Goal: Task Accomplishment & Management: Manage account settings

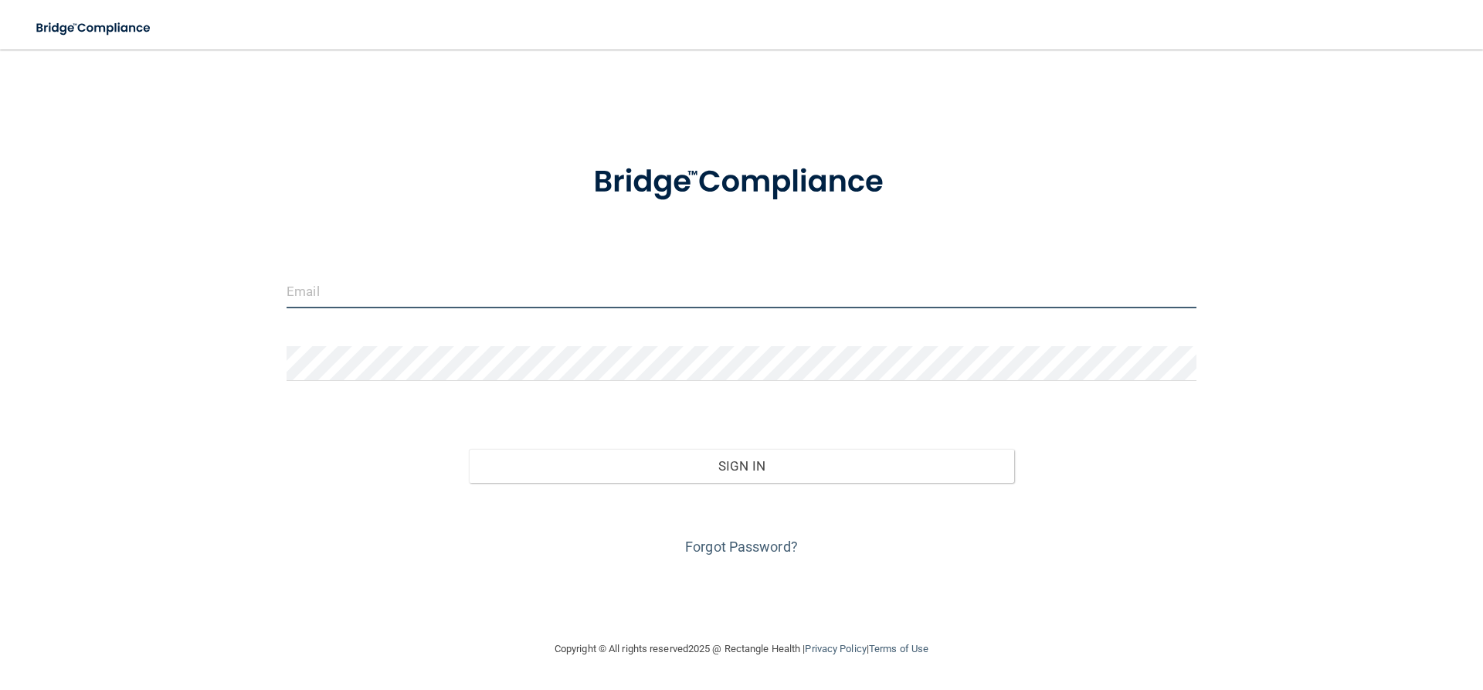
click at [774, 297] on input "email" at bounding box center [742, 290] width 910 height 35
type input "[PERSON_NAME][EMAIL_ADDRESS][DOMAIN_NAME]"
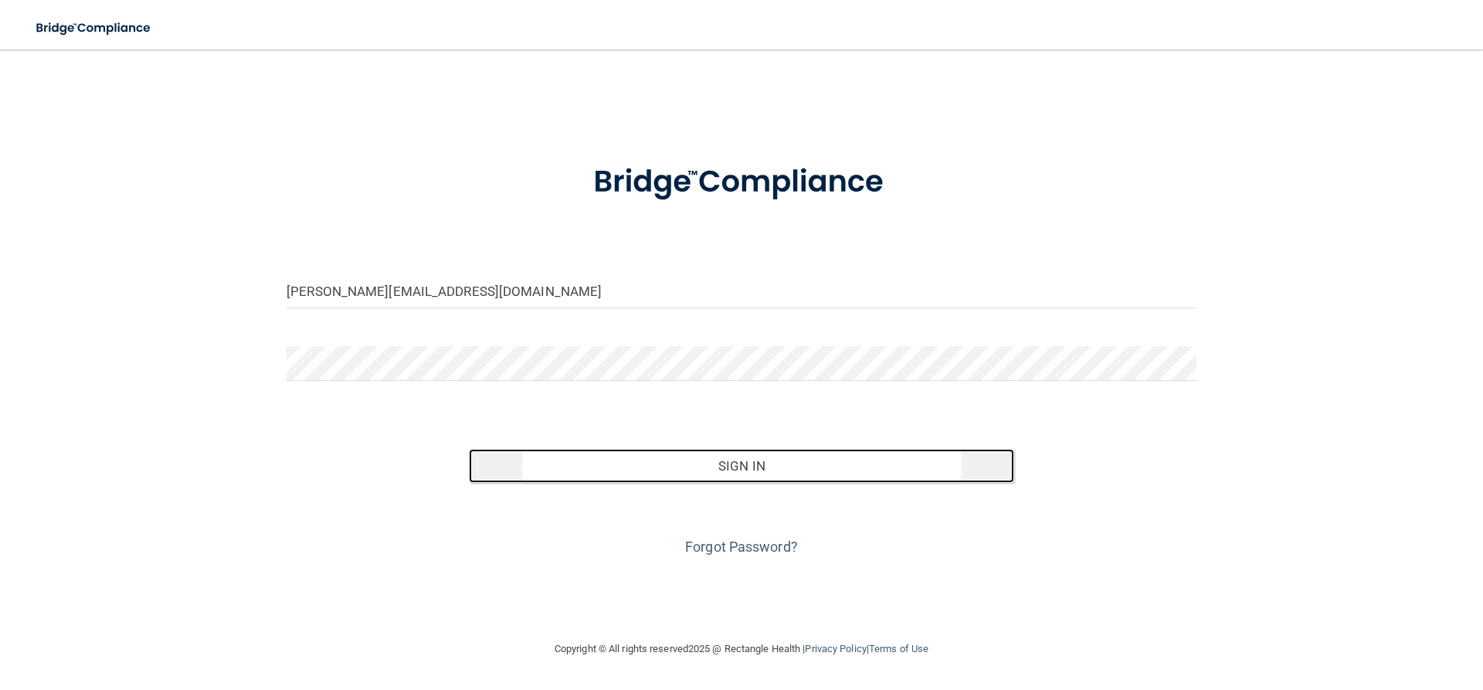
click at [929, 469] on button "Sign In" at bounding box center [742, 466] width 546 height 34
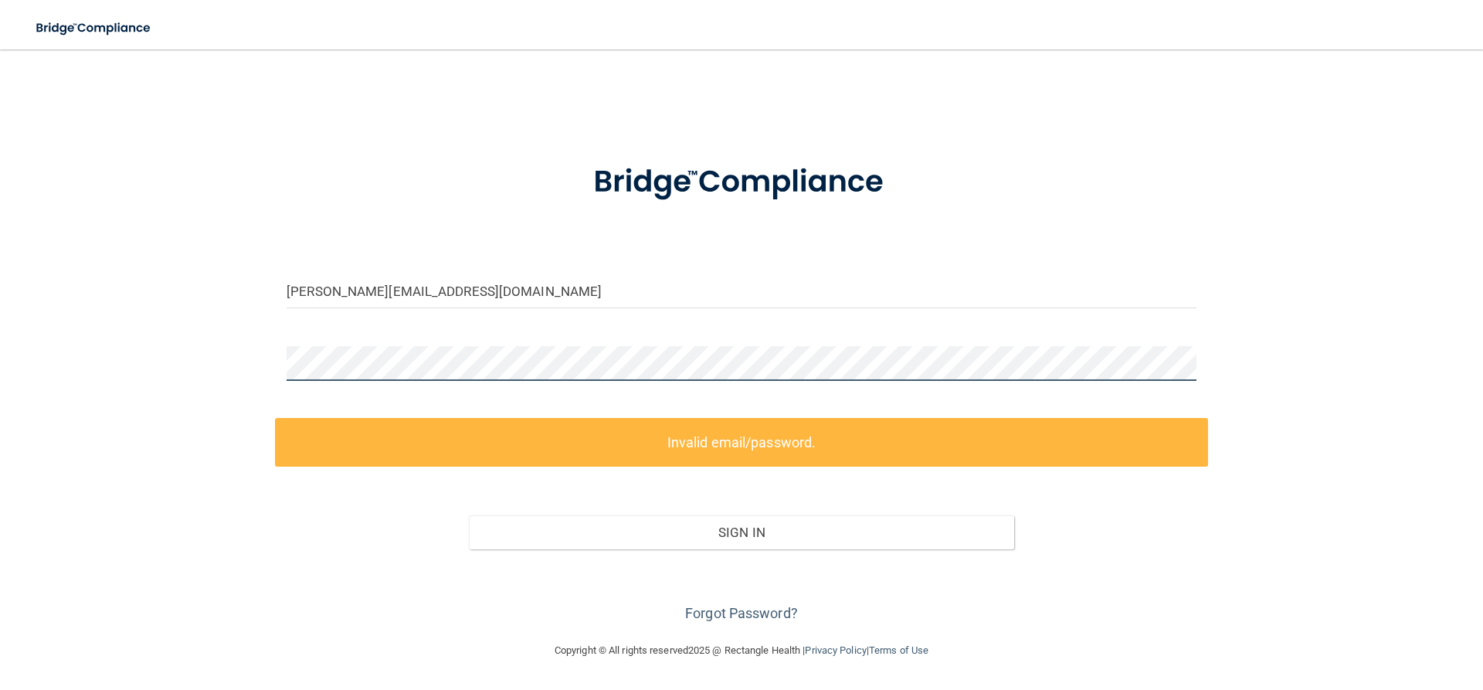
click at [267, 313] on div "[PERSON_NAME][EMAIL_ADDRESS][DOMAIN_NAME] Invalid email/password. You don't hav…" at bounding box center [741, 345] width 1421 height 561
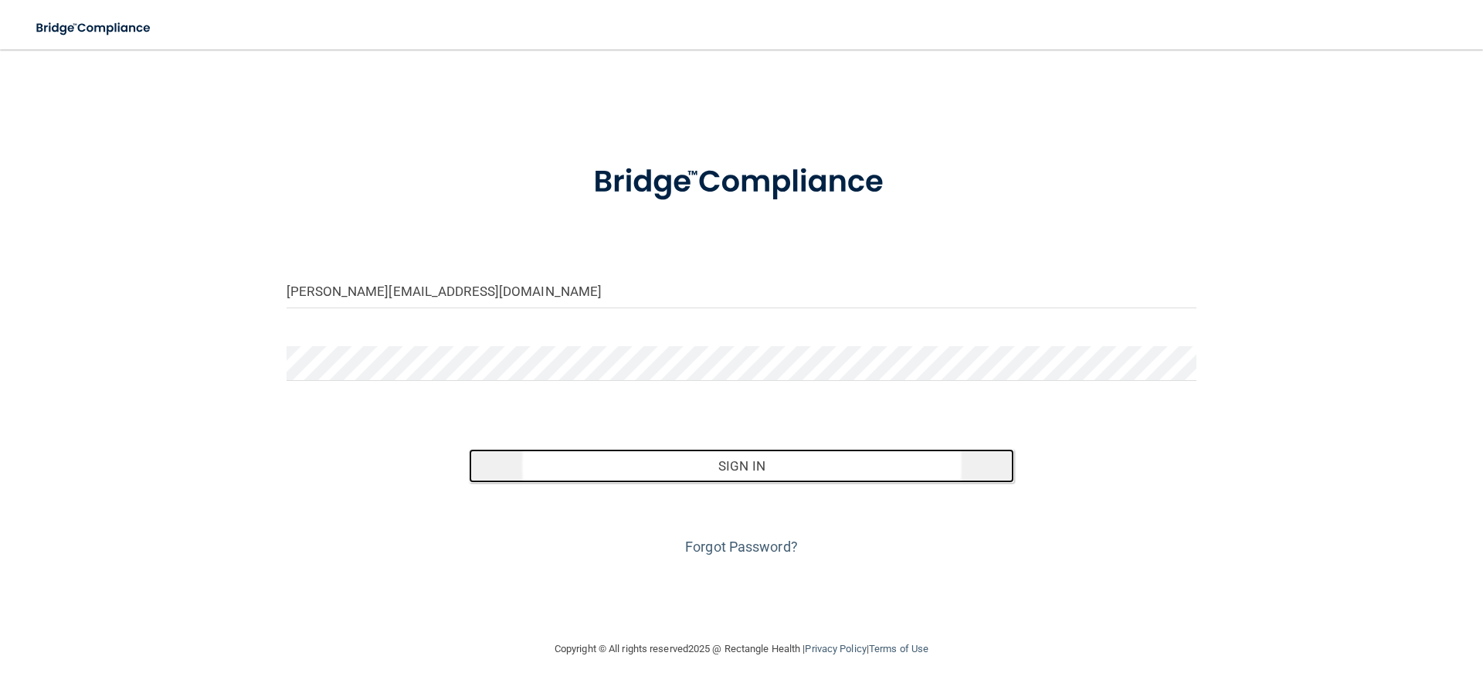
click at [748, 458] on button "Sign In" at bounding box center [742, 466] width 546 height 34
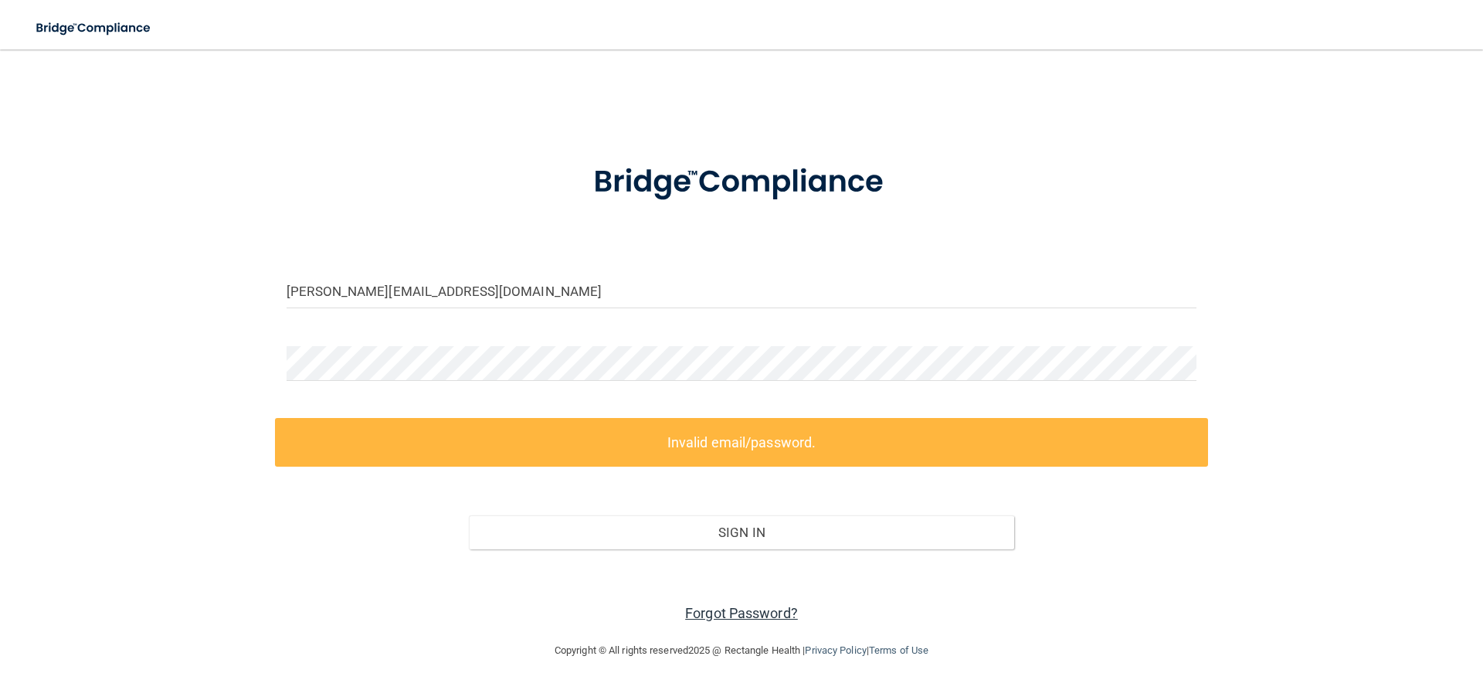
click at [760, 616] on link "Forgot Password?" at bounding box center [741, 613] width 113 height 16
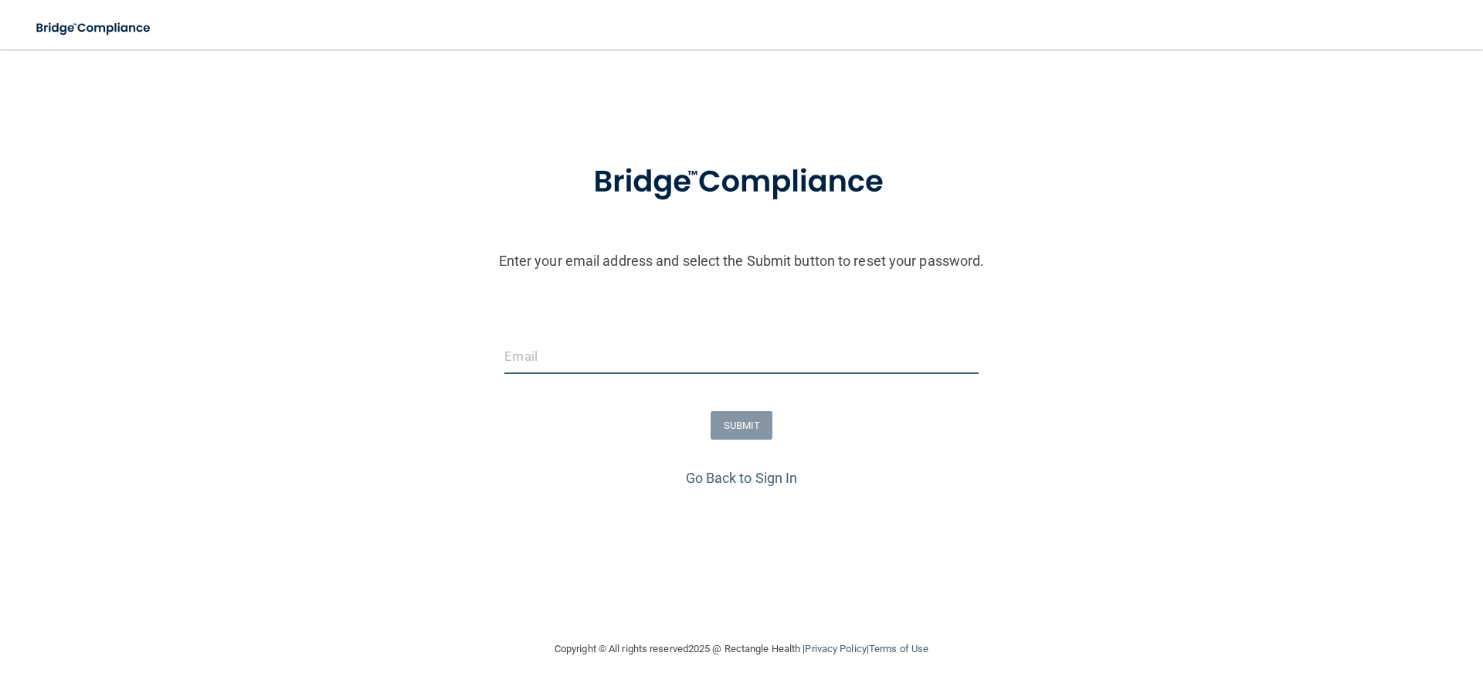
click at [816, 361] on input "email" at bounding box center [741, 356] width 474 height 35
type input "[PERSON_NAME][EMAIL_ADDRESS][DOMAIN_NAME]"
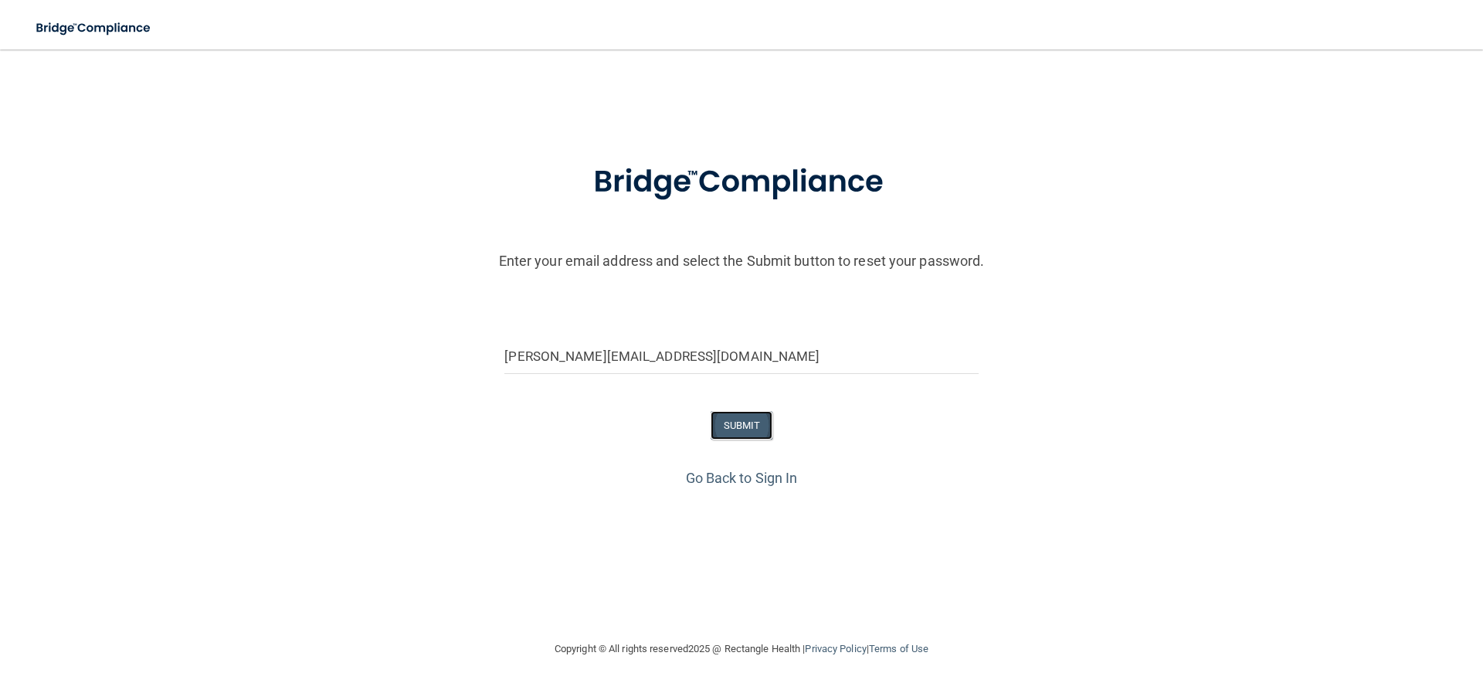
click at [754, 426] on button "SUBMIT" at bounding box center [742, 425] width 63 height 29
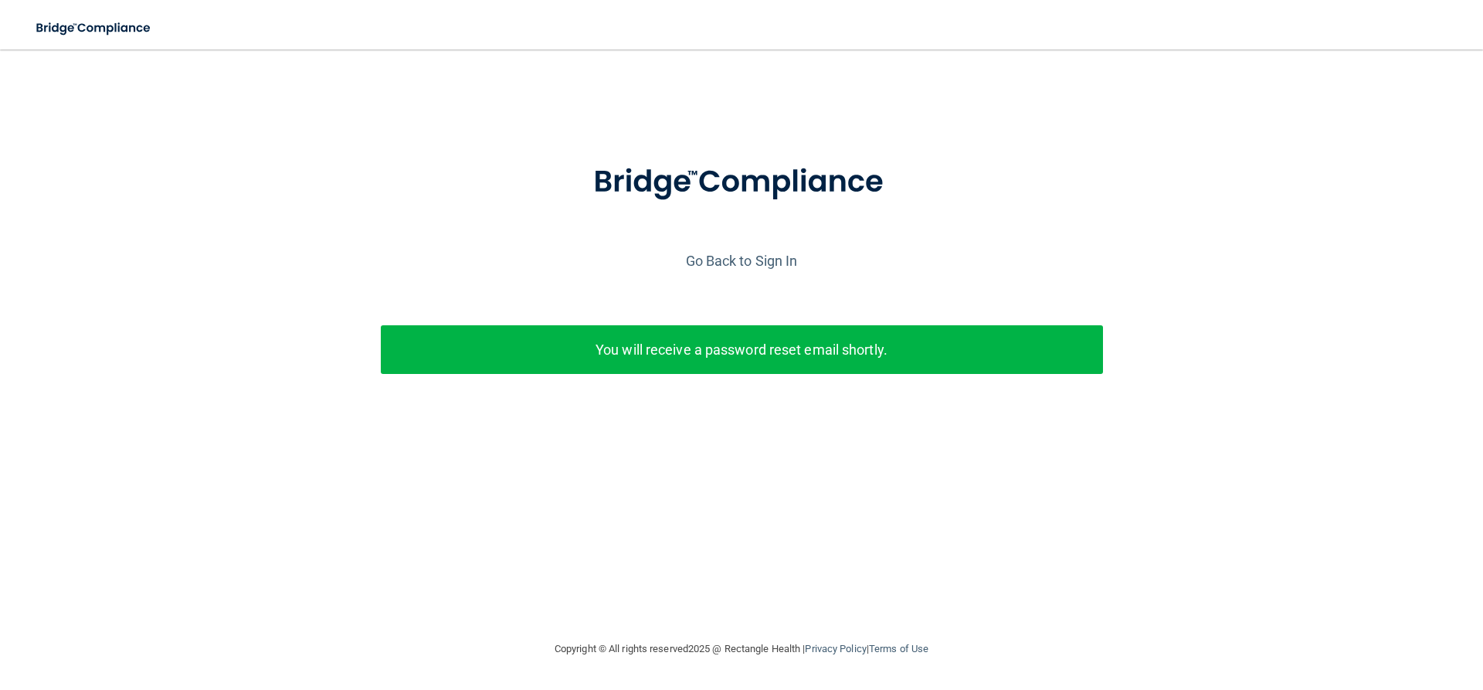
click at [654, 591] on div "Enter your email address and select the Submit button to reset your password. […" at bounding box center [741, 344] width 1421 height 559
click at [718, 261] on link "Go Back to Sign In" at bounding box center [742, 261] width 112 height 16
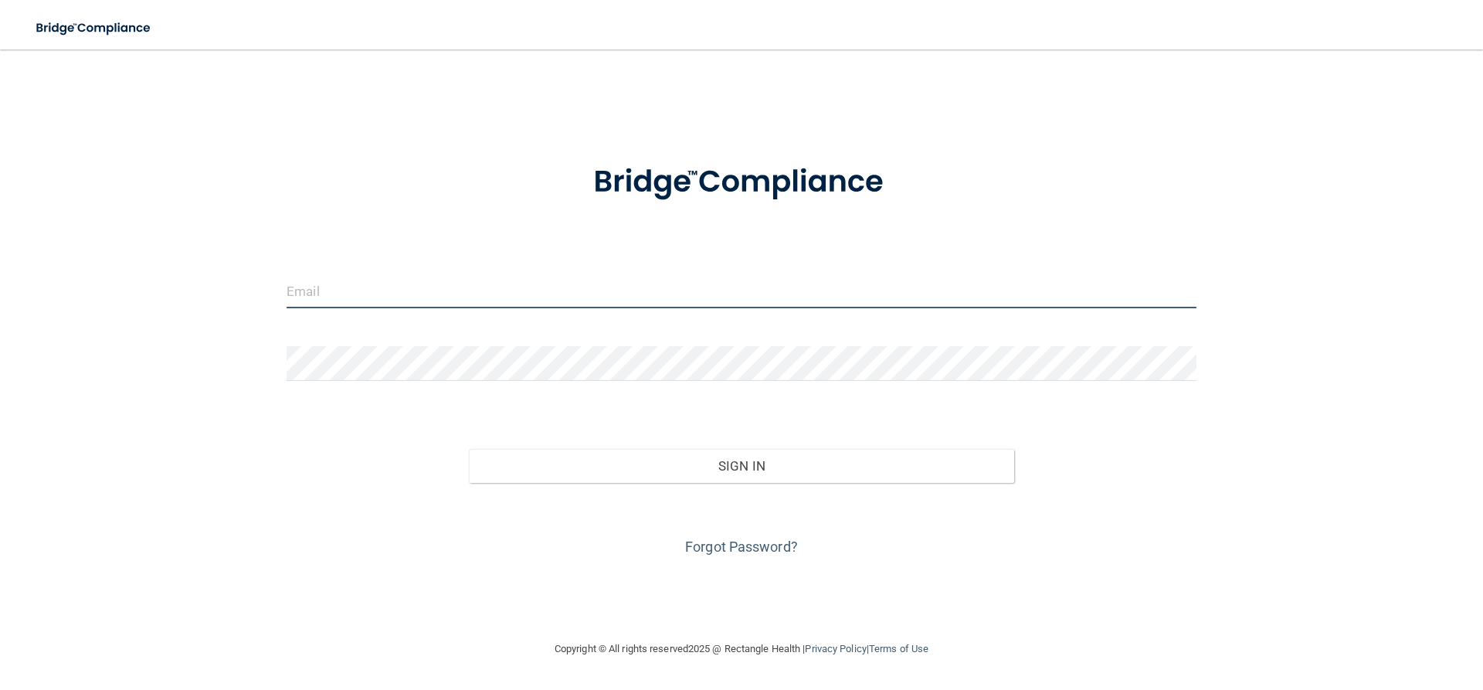
click at [508, 296] on input "email" at bounding box center [742, 290] width 910 height 35
type input "[PERSON_NAME][EMAIL_ADDRESS][DOMAIN_NAME]"
